Goal: Information Seeking & Learning: Learn about a topic

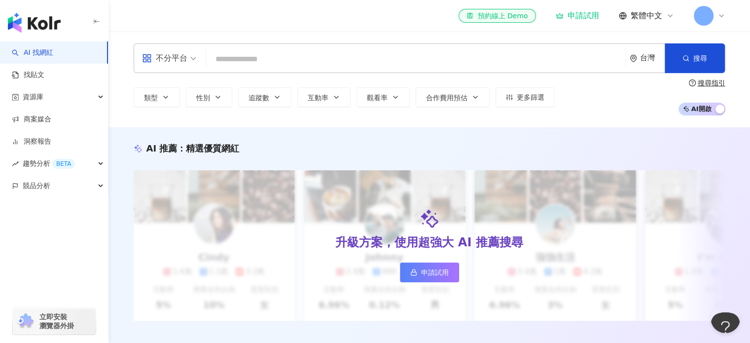
click at [249, 53] on input "search" at bounding box center [415, 59] width 411 height 19
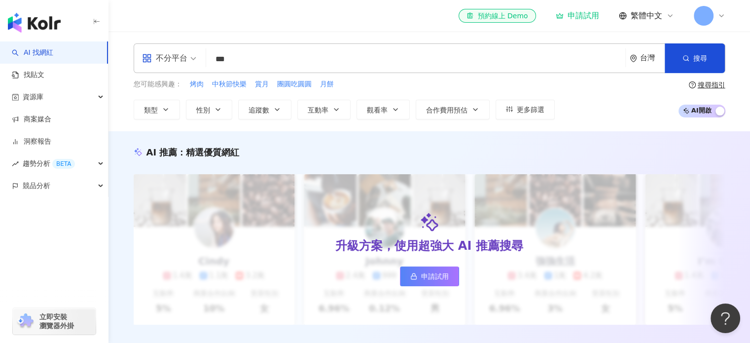
type input "**"
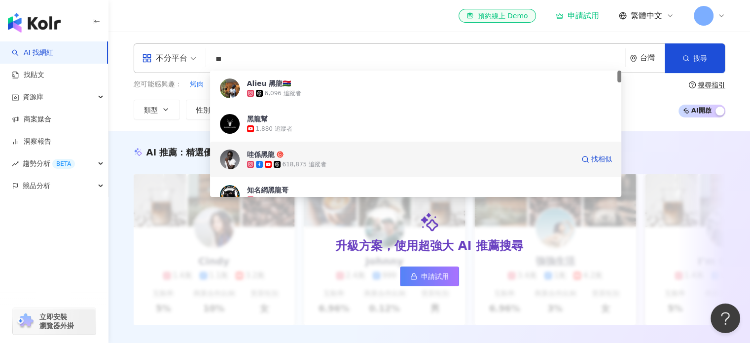
click at [401, 152] on span "哇係黑龍" at bounding box center [410, 154] width 327 height 10
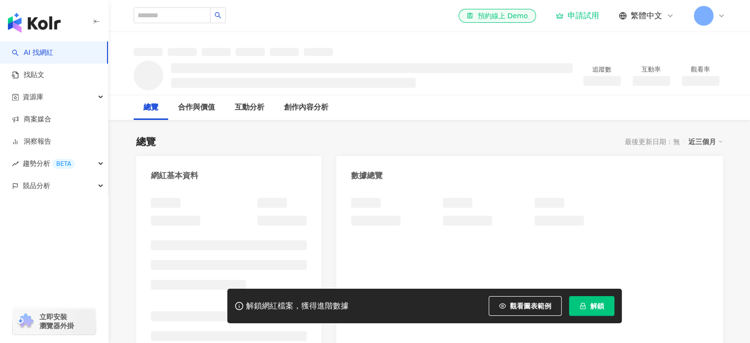
scroll to position [99, 0]
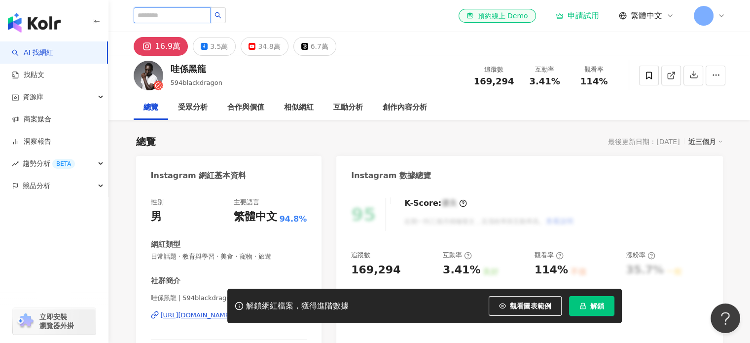
click at [199, 18] on input "search" at bounding box center [172, 15] width 77 height 16
type input "*"
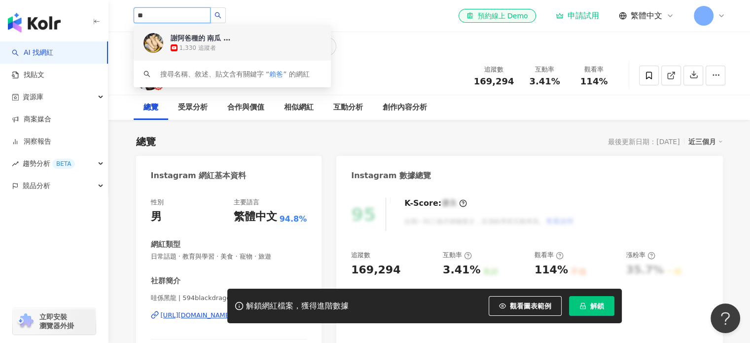
type input "**"
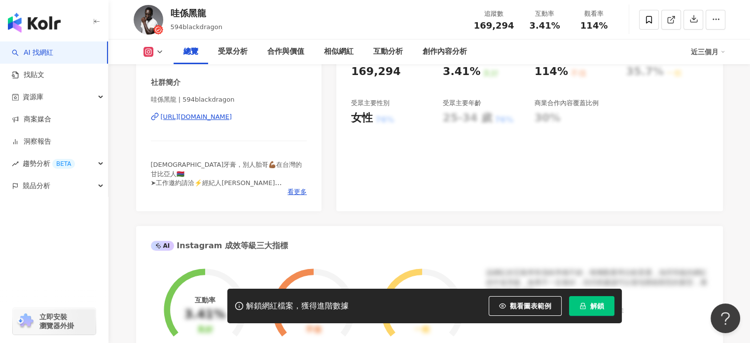
scroll to position [296, 0]
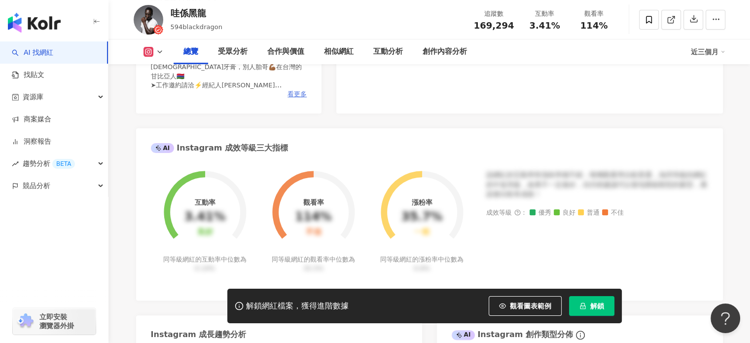
click at [298, 92] on span "看更多" at bounding box center [296, 94] width 19 height 9
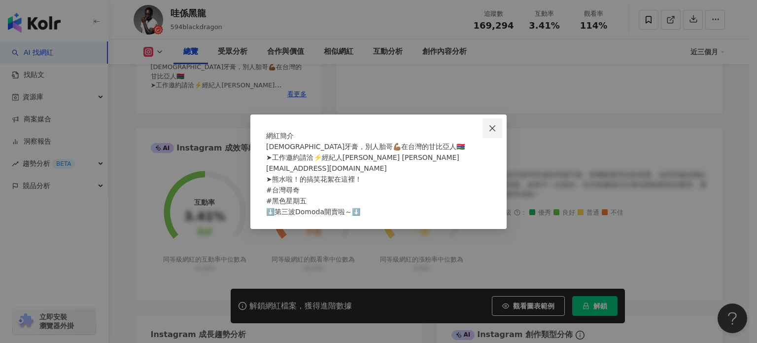
click at [494, 124] on icon "close" at bounding box center [492, 128] width 8 height 8
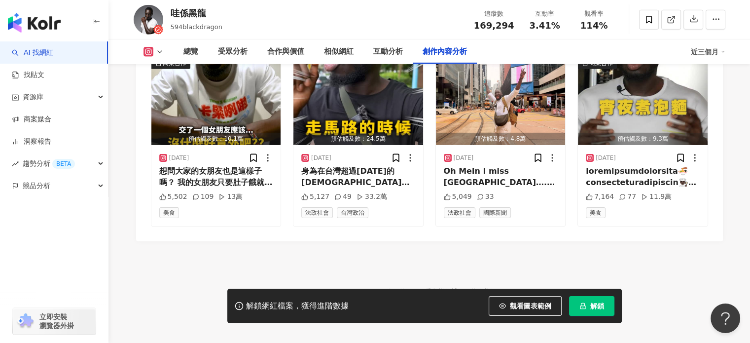
scroll to position [3075, 0]
